Goal: Transaction & Acquisition: Download file/media

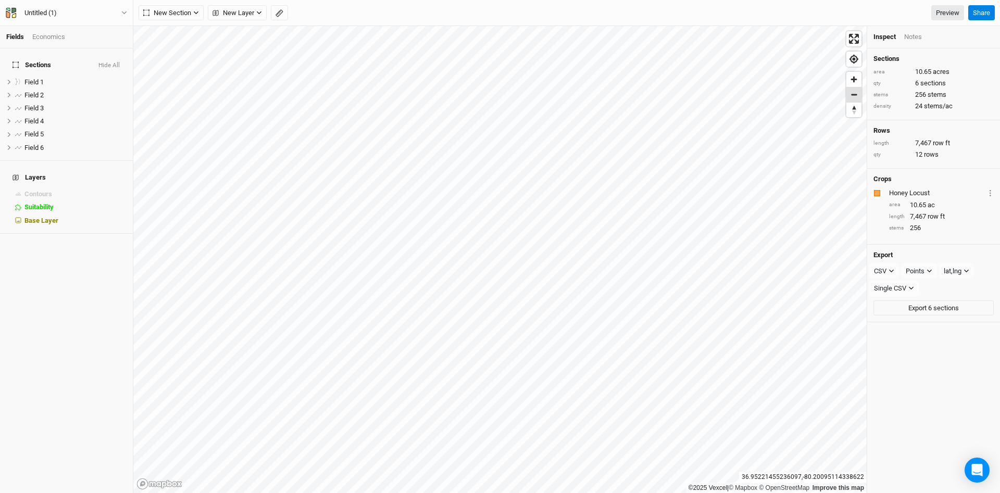
click at [857, 99] on span "Zoom out" at bounding box center [853, 94] width 15 height 15
click at [990, 194] on circle "button" at bounding box center [990, 194] width 2 height 2
click at [947, 13] on link "Preview" at bounding box center [947, 13] width 33 height 16
click at [894, 271] on button "CSV" at bounding box center [884, 272] width 30 height 16
click at [894, 270] on icon "button" at bounding box center [891, 271] width 6 height 6
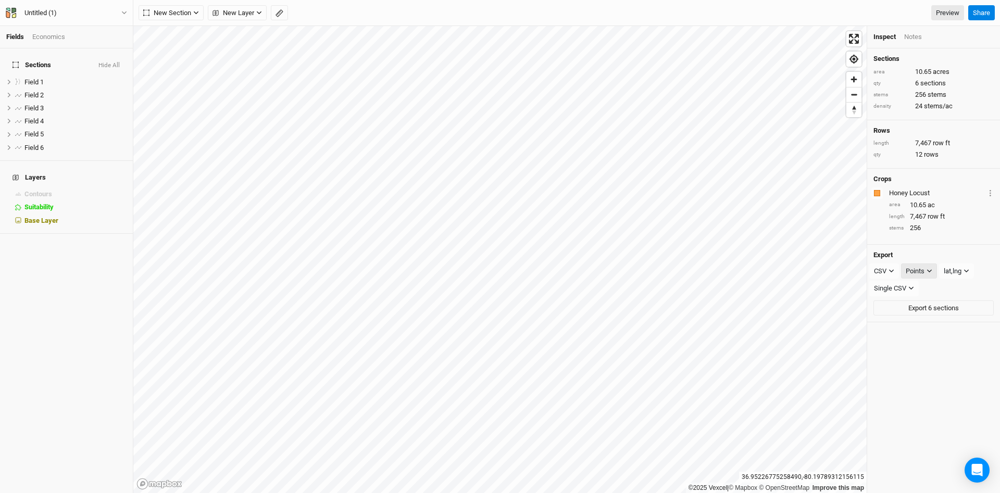
click at [931, 272] on icon "button" at bounding box center [929, 271] width 6 height 6
click at [971, 271] on button "lat,lng" at bounding box center [956, 272] width 35 height 16
click at [969, 252] on h4 "Export" at bounding box center [933, 255] width 120 height 8
click at [911, 288] on icon "button" at bounding box center [911, 288] width 6 height 6
click at [936, 290] on div "Single CSV" at bounding box center [933, 289] width 120 height 16
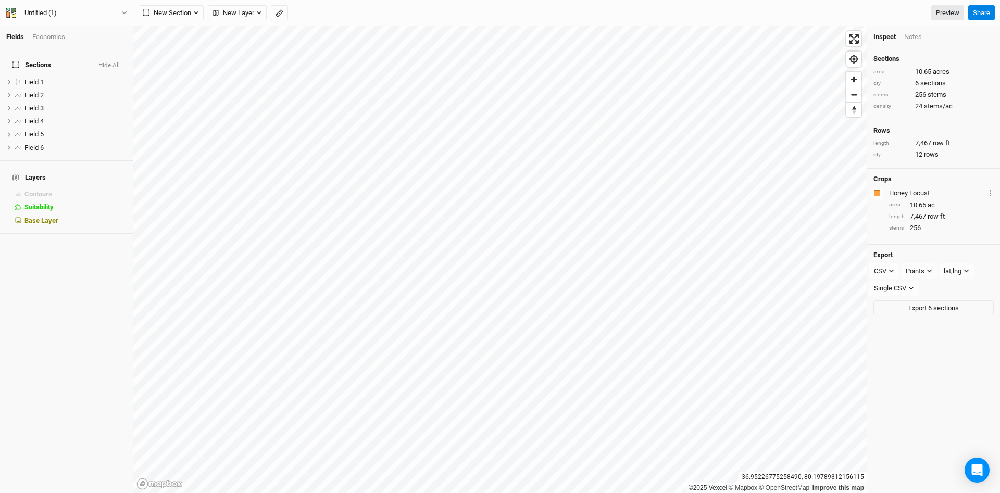
click at [946, 341] on div "Sections area 10.65 acres qty 6 sections stems 256 stems density 24 stems/ac Ro…" at bounding box center [933, 270] width 133 height 445
click at [940, 311] on button "Export 6 sections" at bounding box center [933, 308] width 120 height 16
click at [753, 21] on div "New Section Grid Line Keyline Beta Upload New Layer Custom Roads Utilities Head…" at bounding box center [566, 13] width 867 height 26
